Goal: Transaction & Acquisition: Purchase product/service

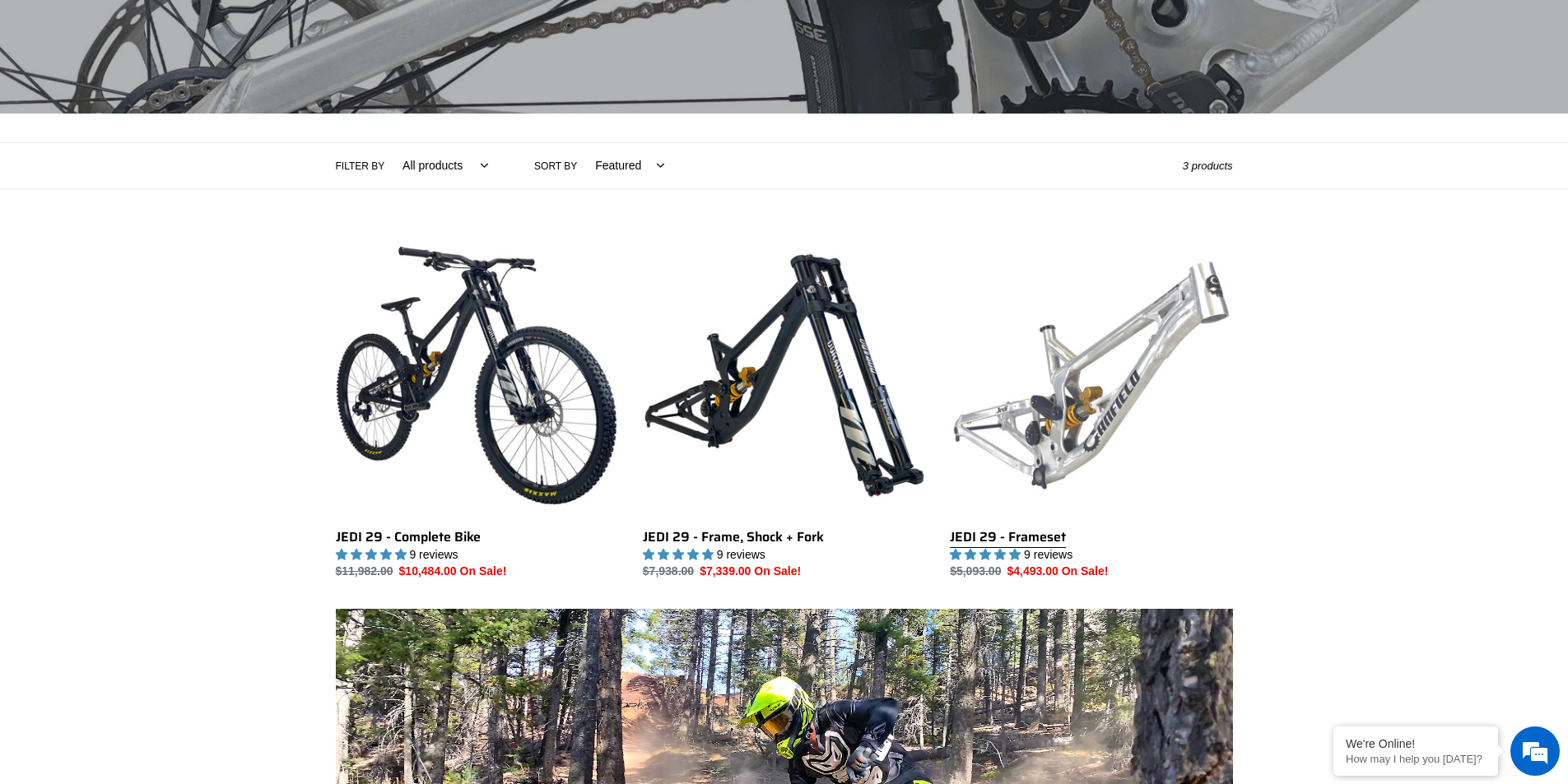
click at [1159, 392] on link "JEDI 29 - Frameset" at bounding box center [1091, 408] width 282 height 346
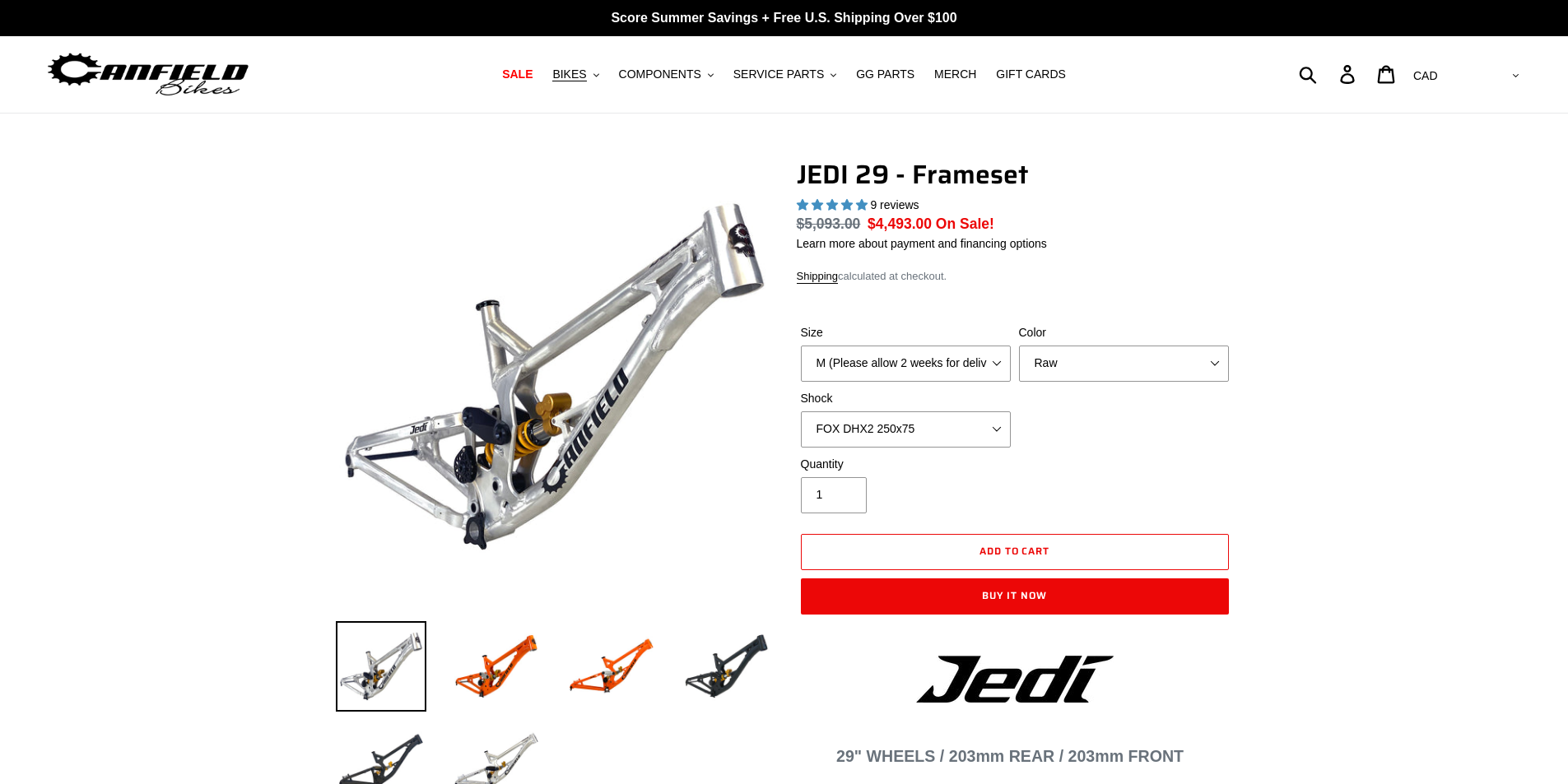
select select "highest-rating"
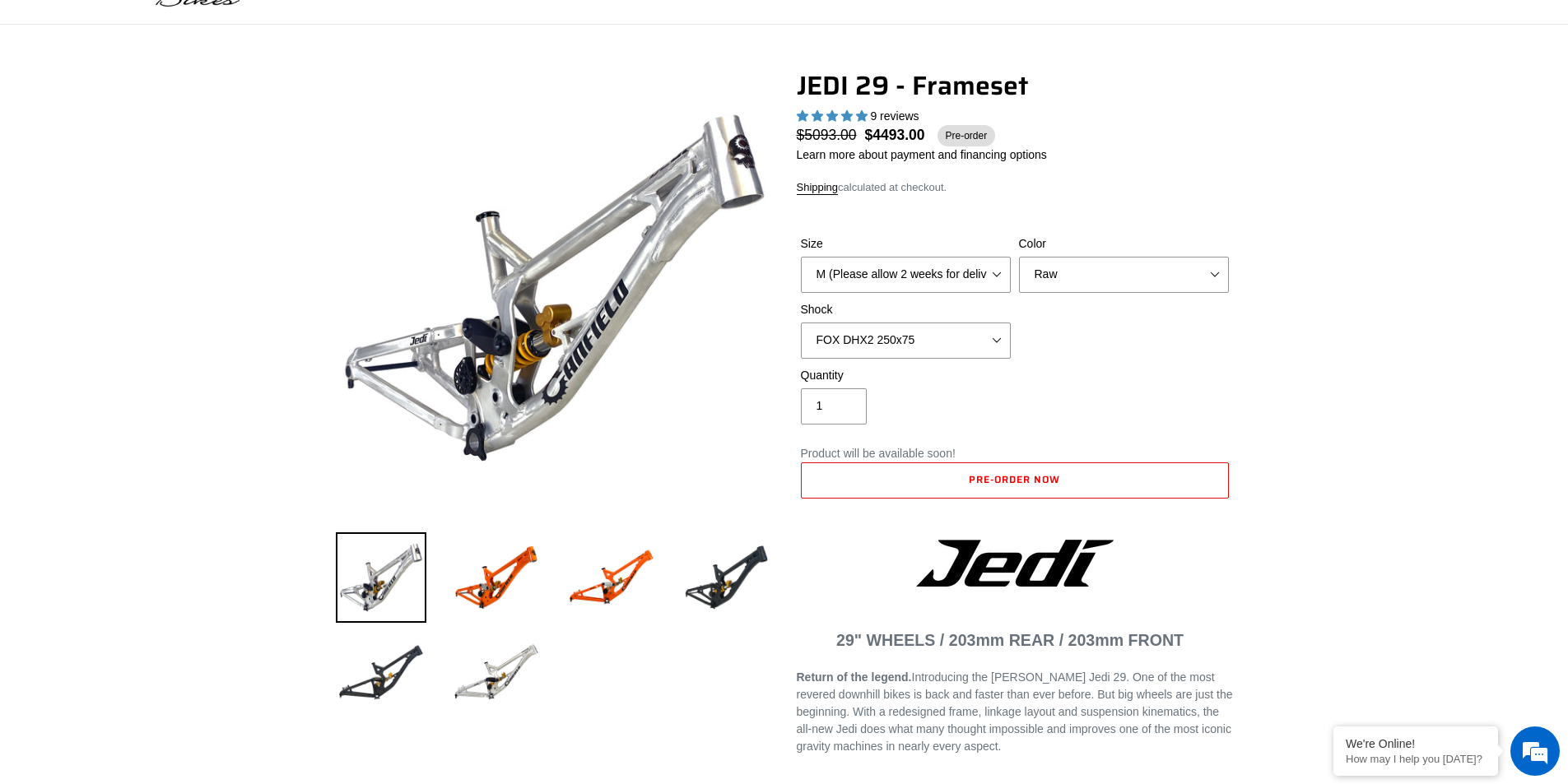
scroll to position [247, 0]
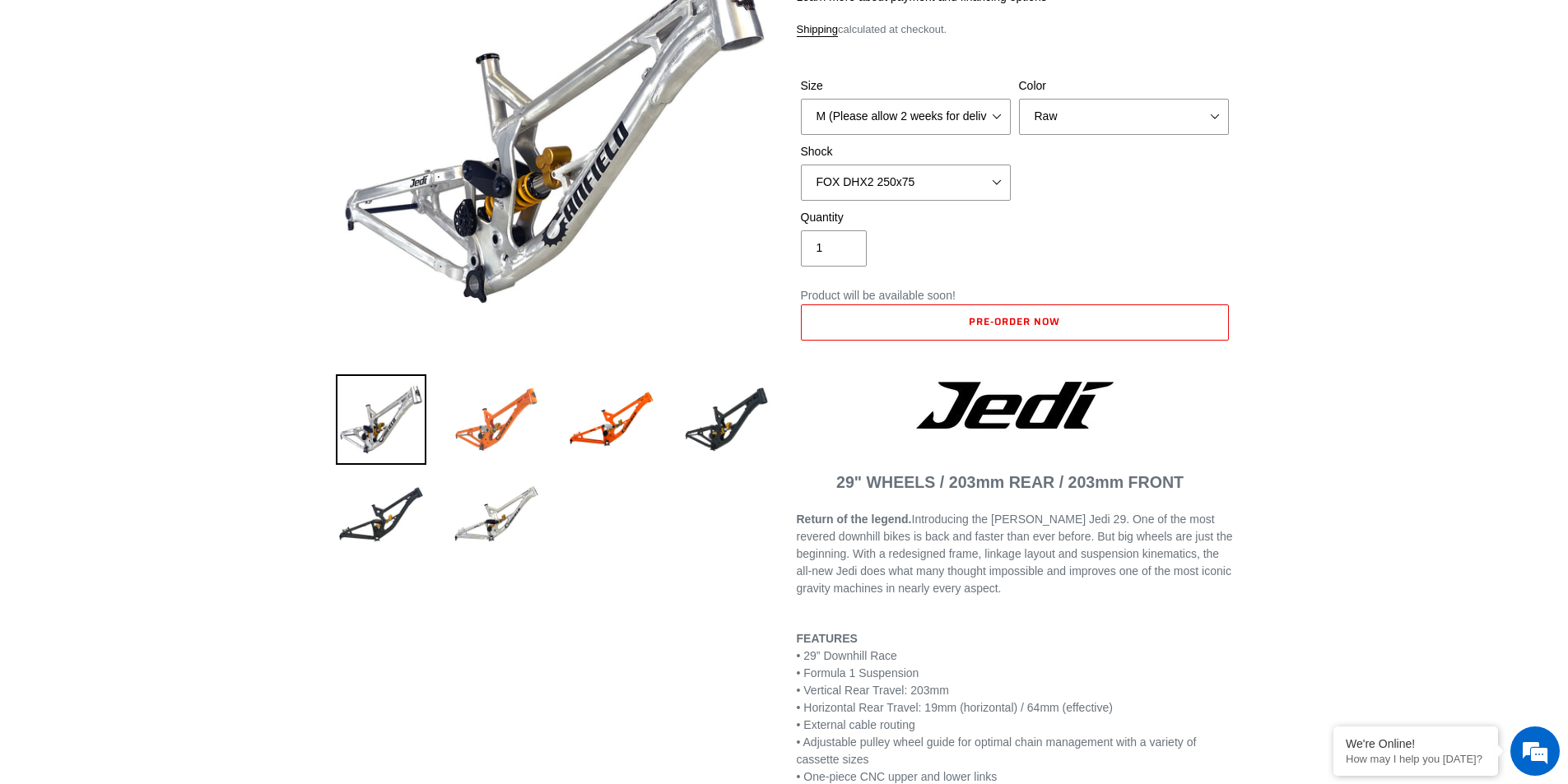
drag, startPoint x: 521, startPoint y: 409, endPoint x: 550, endPoint y: 409, distance: 29.0
click at [522, 409] on img at bounding box center [496, 420] width 90 height 90
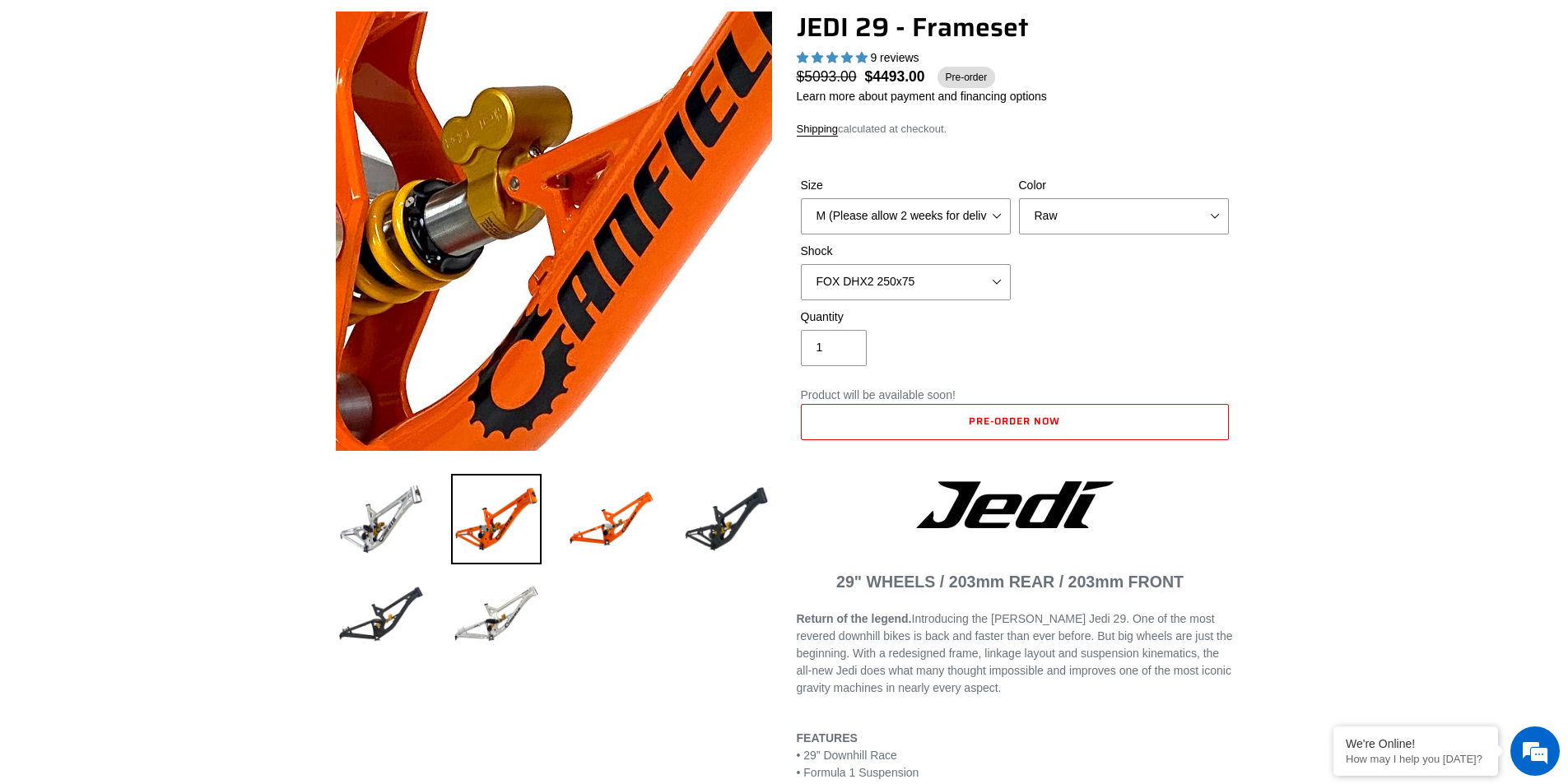
scroll to position [0, 0]
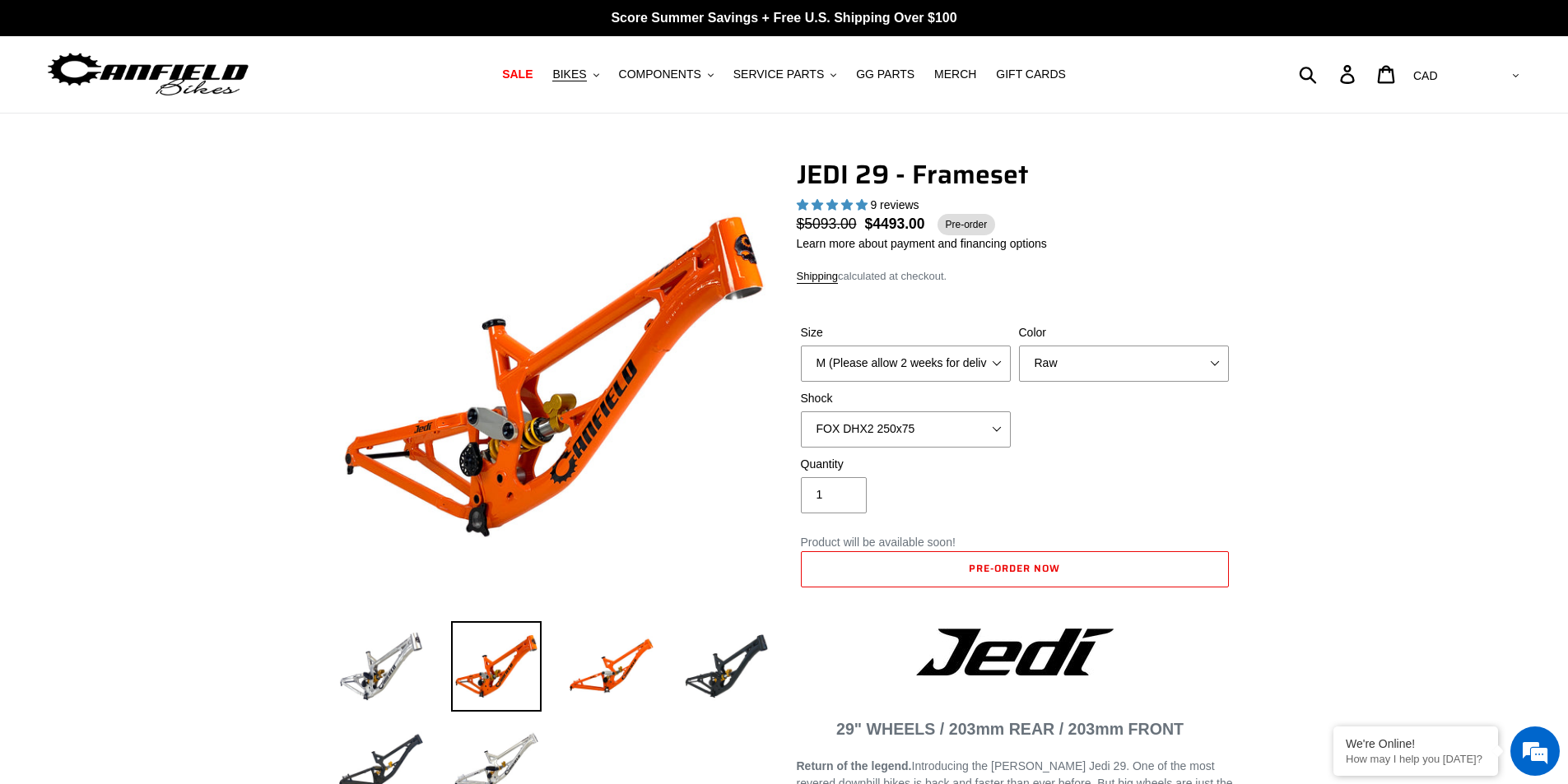
drag, startPoint x: 624, startPoint y: 656, endPoint x: 662, endPoint y: 632, distance: 44.9
click at [626, 656] on img at bounding box center [612, 666] width 90 height 90
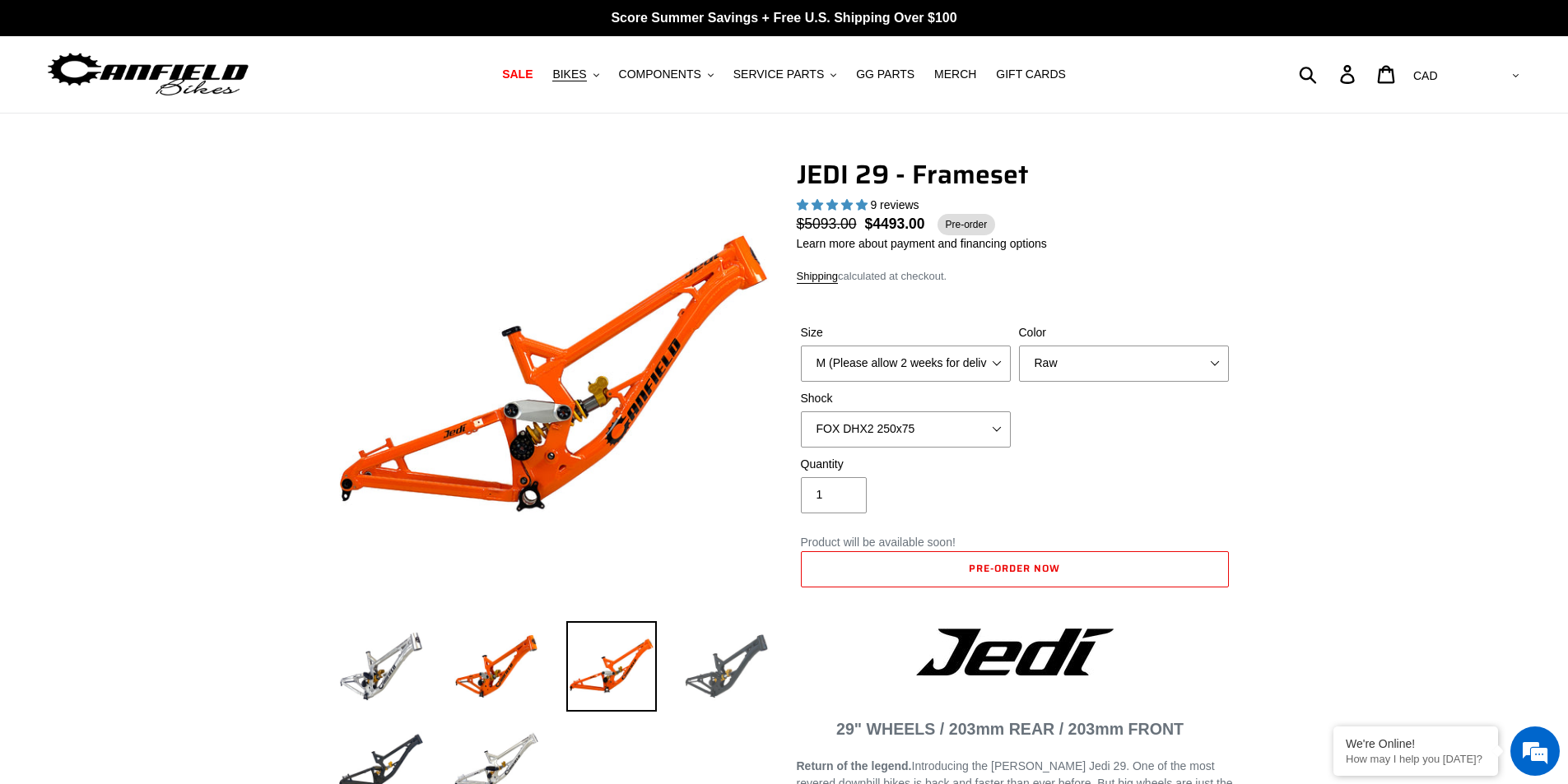
click at [751, 652] on img at bounding box center [727, 666] width 90 height 90
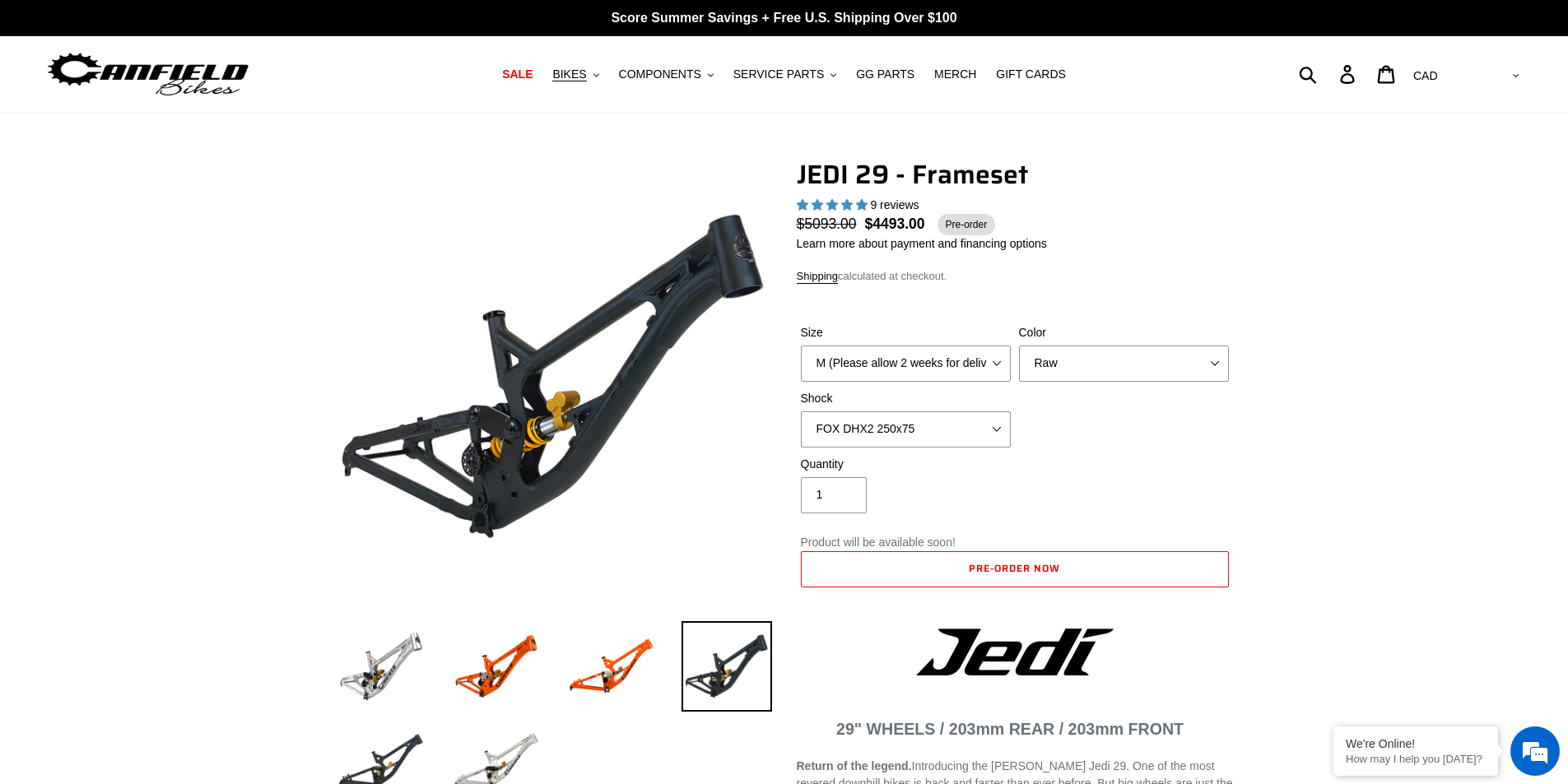
scroll to position [411, 0]
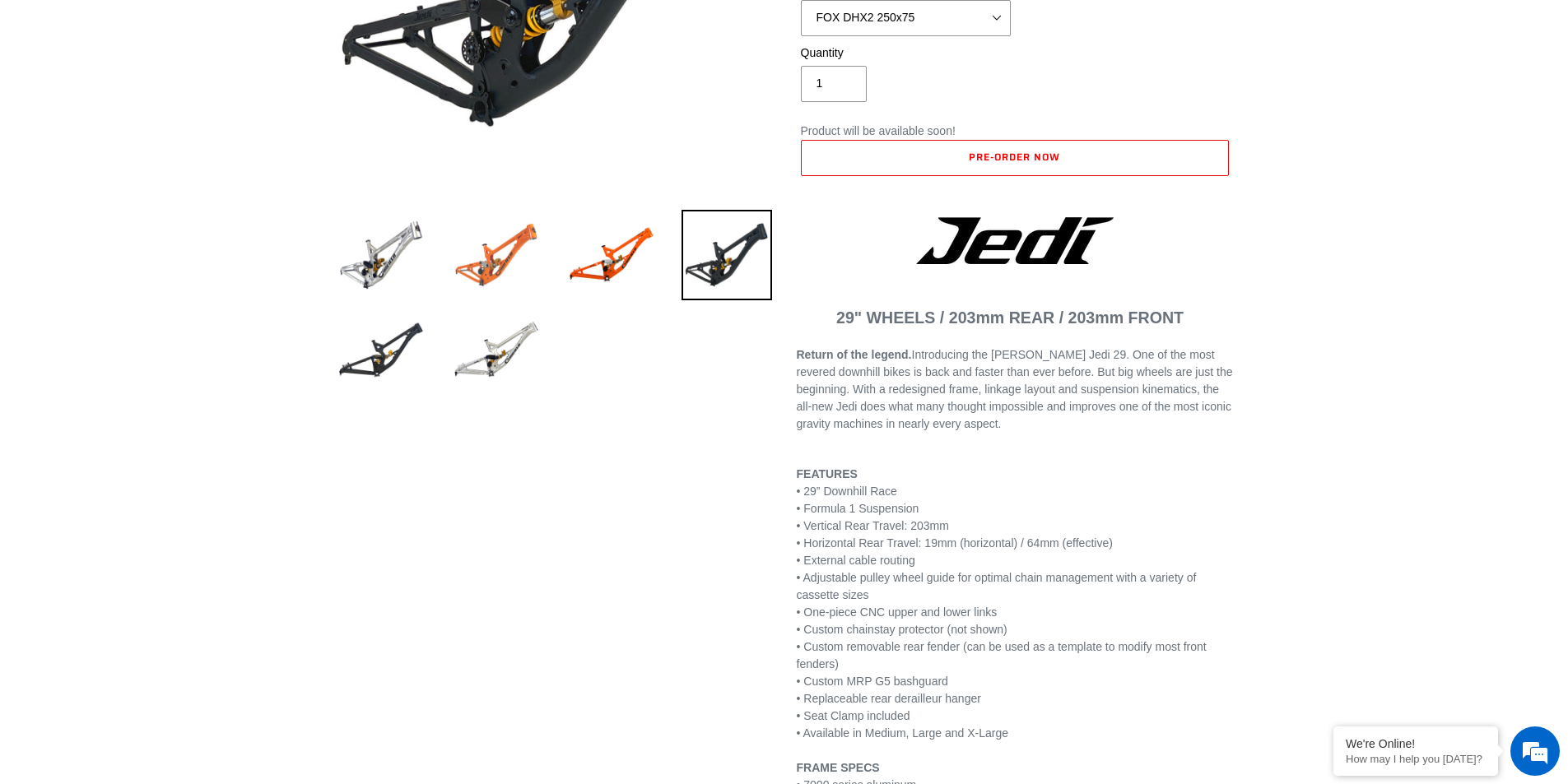
click at [466, 264] on img at bounding box center [496, 255] width 90 height 90
